Goal: Complete application form: Complete application form

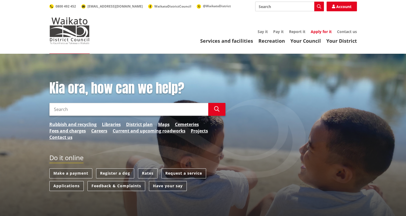
click at [324, 31] on link "Apply for it" at bounding box center [321, 31] width 21 height 5
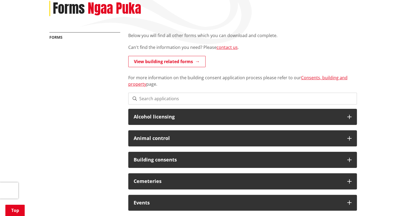
scroll to position [84, 0]
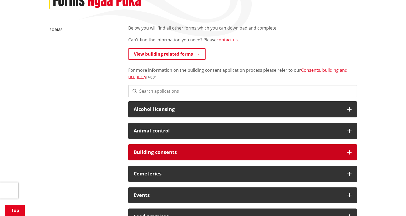
click at [347, 150] on icon at bounding box center [349, 152] width 4 height 4
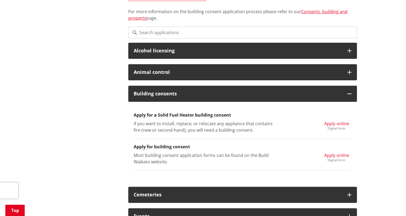
scroll to position [142, 0]
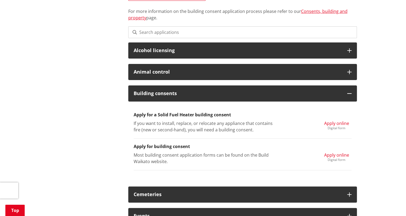
click at [332, 153] on span "Apply online" at bounding box center [336, 155] width 25 height 6
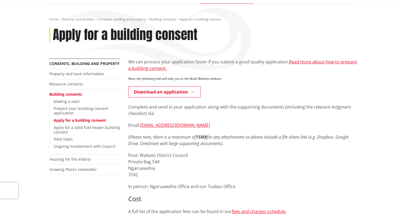
scroll to position [50, 0]
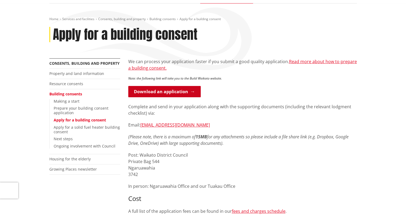
click at [175, 92] on link "Download an application" at bounding box center [164, 91] width 72 height 11
